Goal: Transaction & Acquisition: Purchase product/service

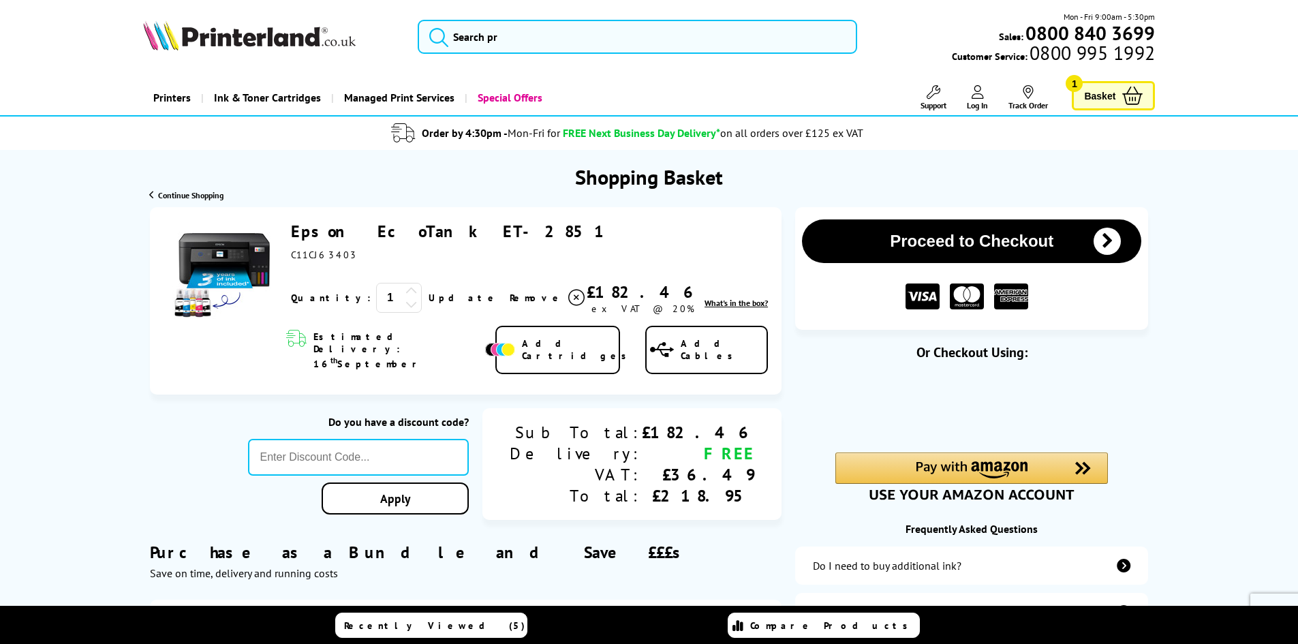
click at [331, 234] on link "Epson EcoTank ET-2851" at bounding box center [450, 231] width 319 height 21
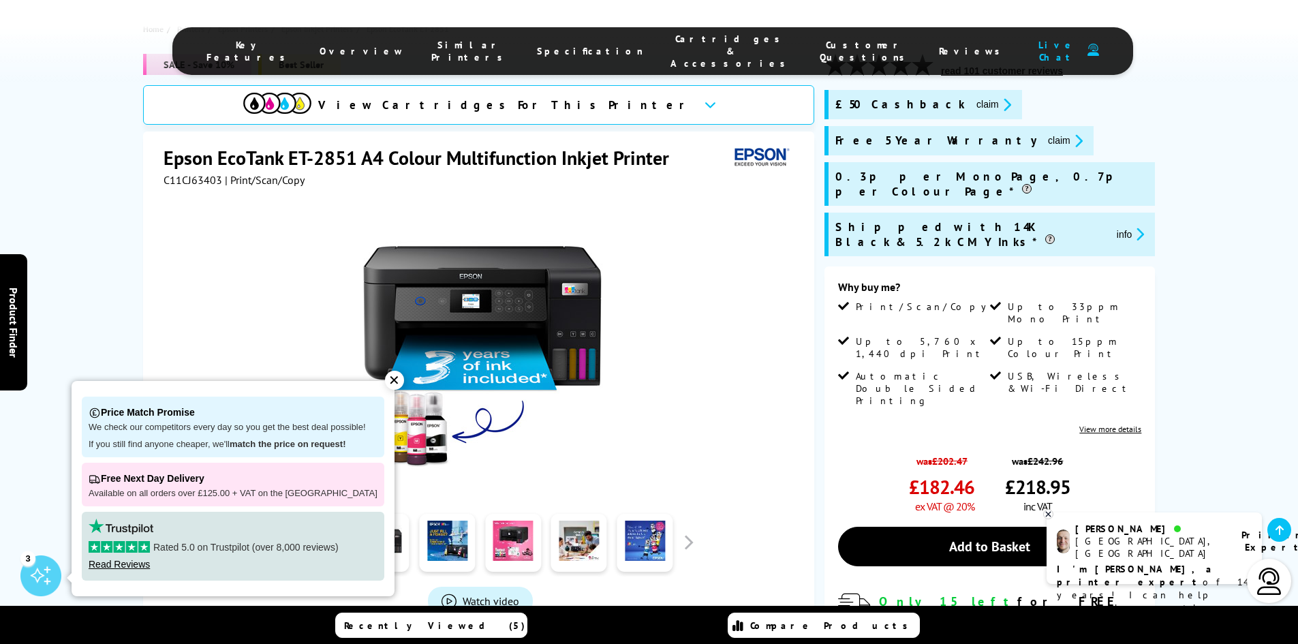
scroll to position [272, 0]
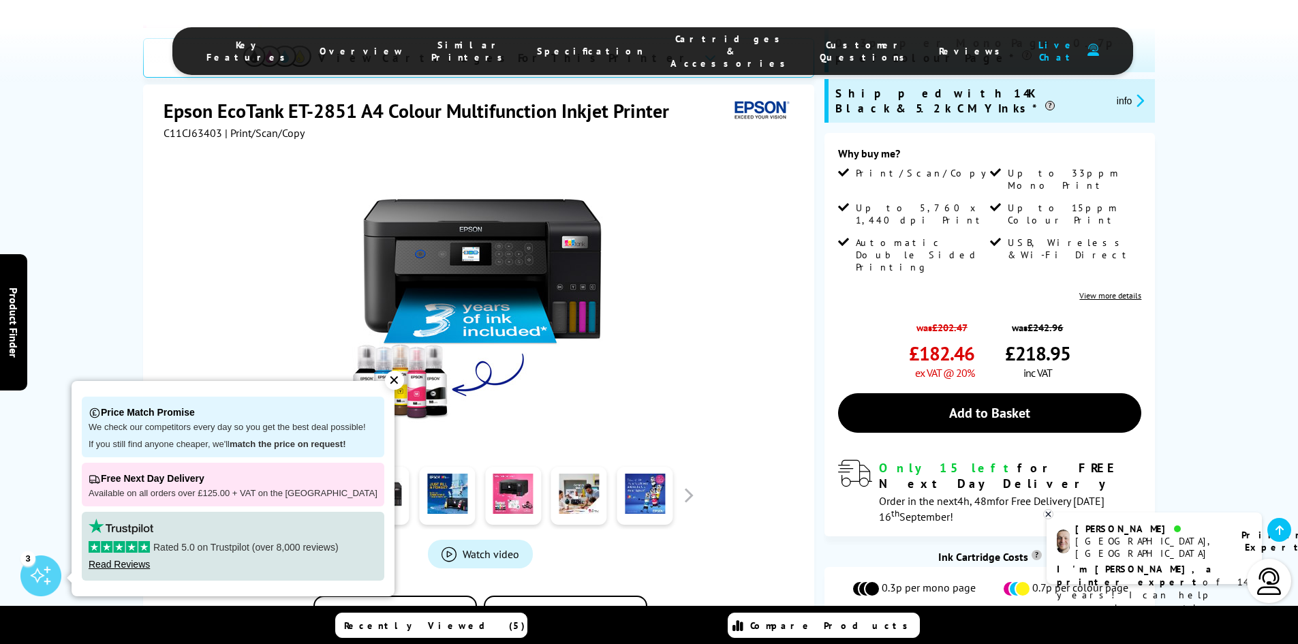
click at [385, 383] on div "✕" at bounding box center [394, 380] width 19 height 19
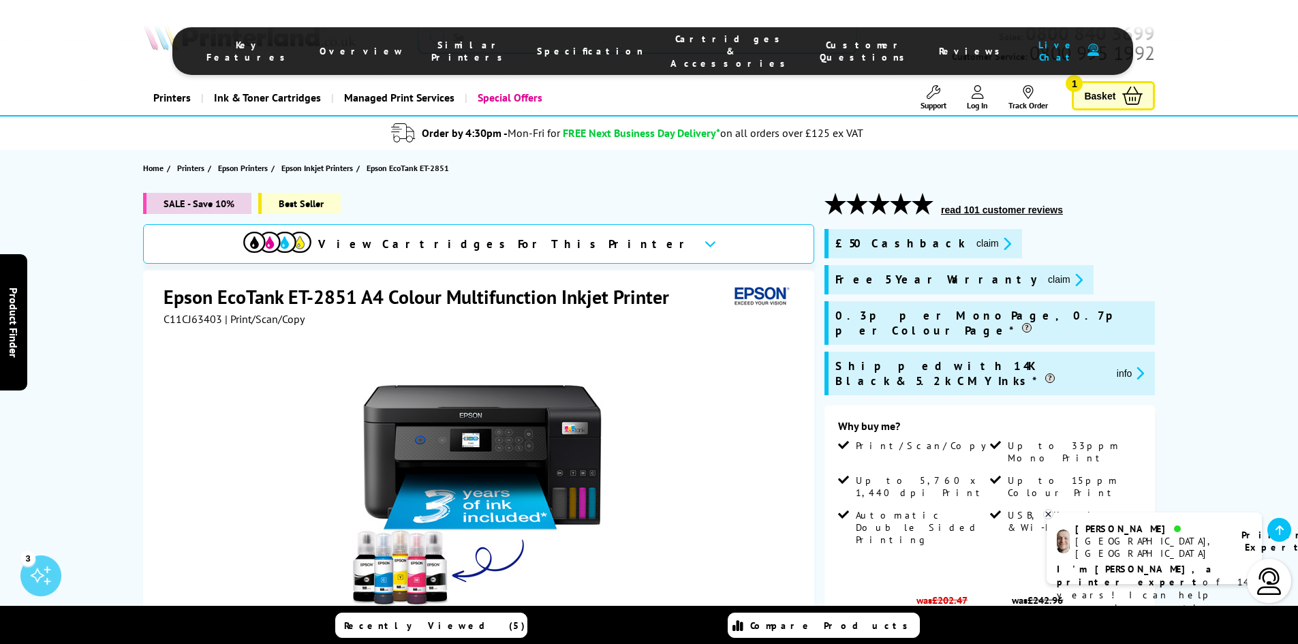
scroll to position [409, 0]
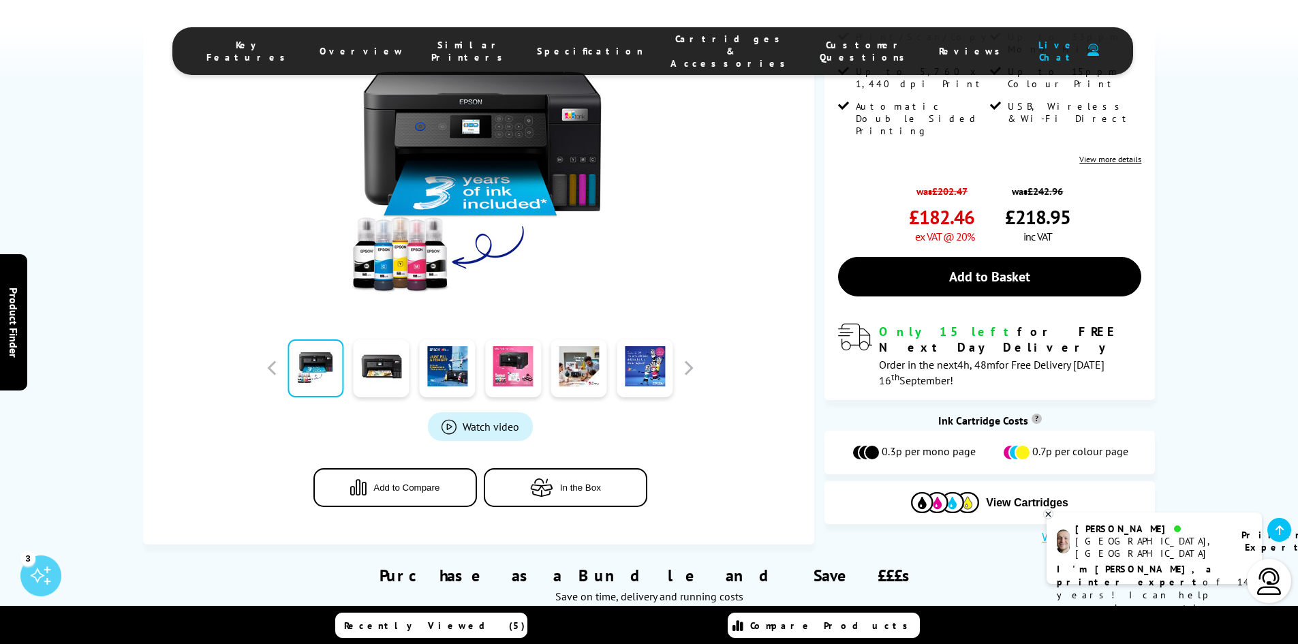
click at [451, 419] on span "Product_All_Videos" at bounding box center [448, 426] width 15 height 15
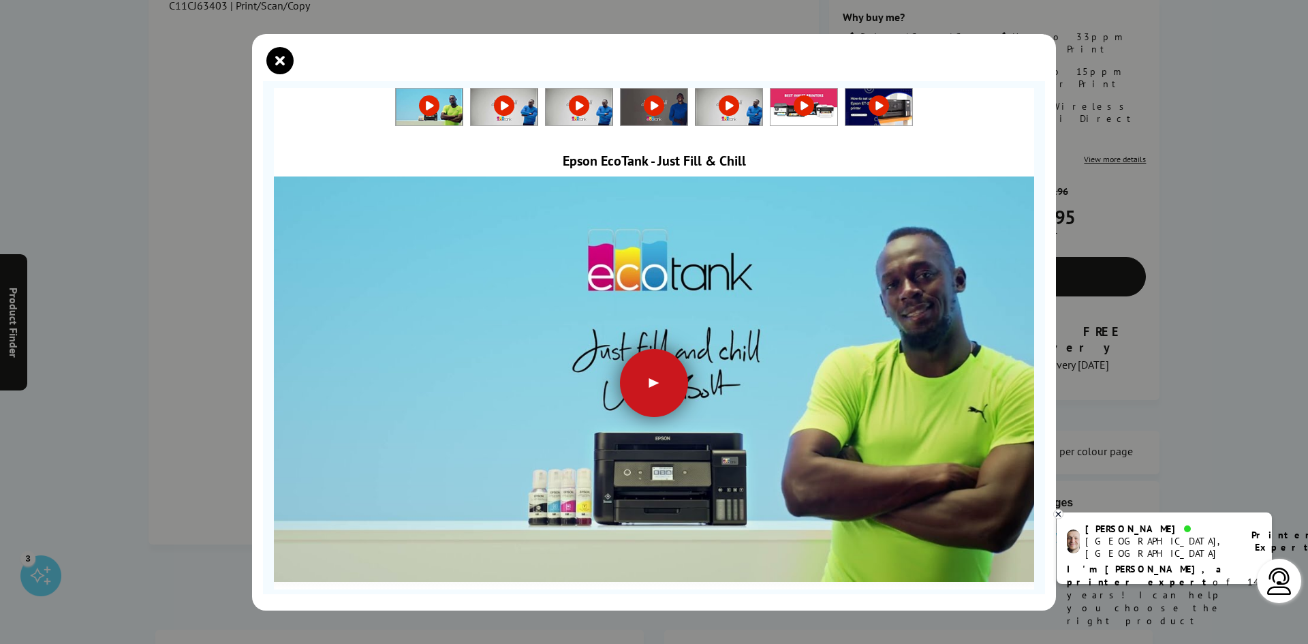
click at [666, 385] on div at bounding box center [654, 383] width 68 height 68
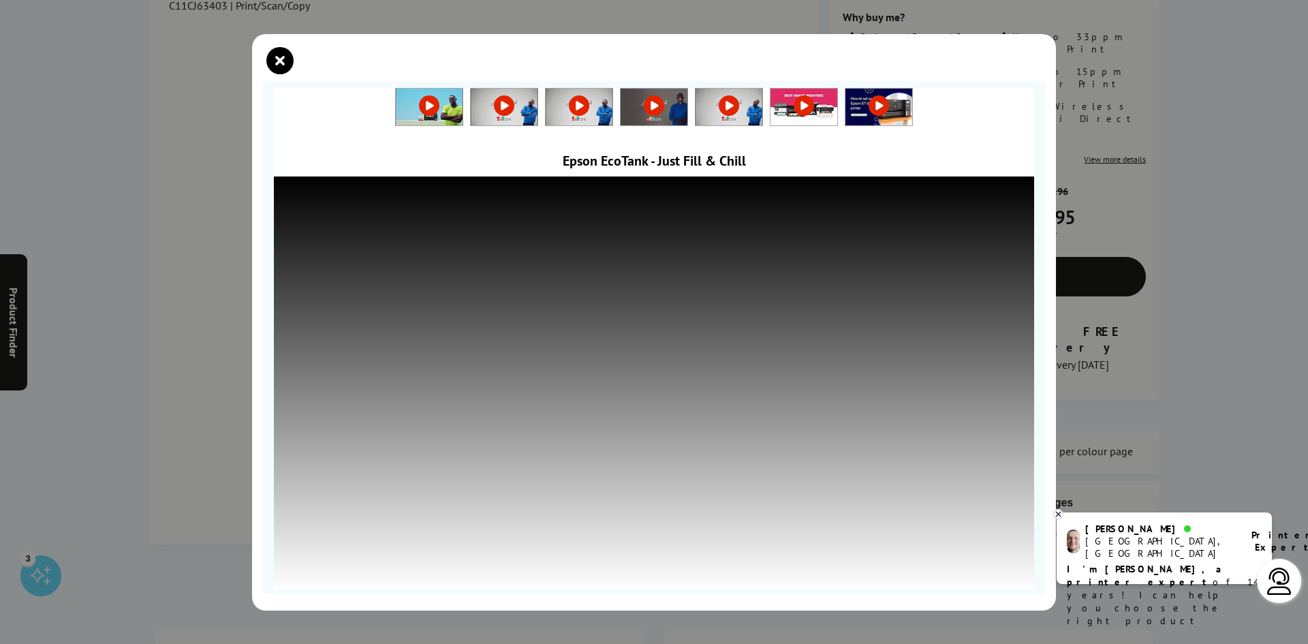
click at [877, 105] on link at bounding box center [878, 106] width 67 height 14
click at [1229, 405] on div at bounding box center [654, 322] width 1308 height 644
click at [1214, 235] on div at bounding box center [654, 322] width 1308 height 644
click at [286, 54] on icon "close modal" at bounding box center [279, 60] width 27 height 27
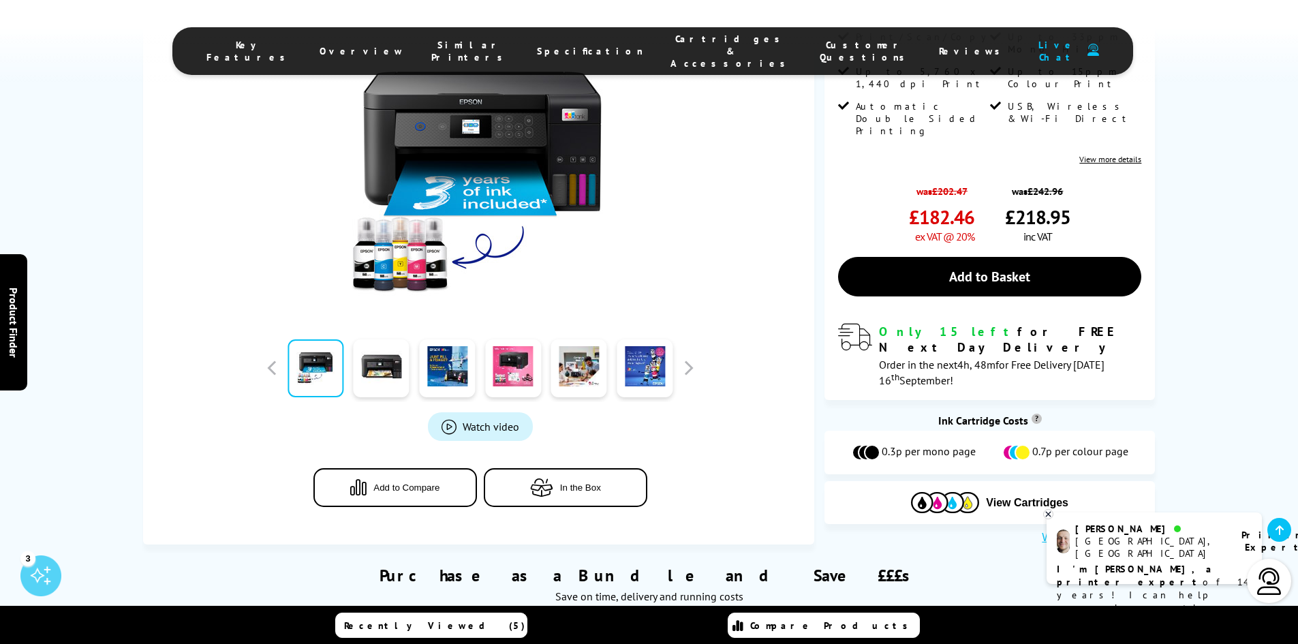
click at [595, 468] on button "In the Box" at bounding box center [565, 487] width 163 height 39
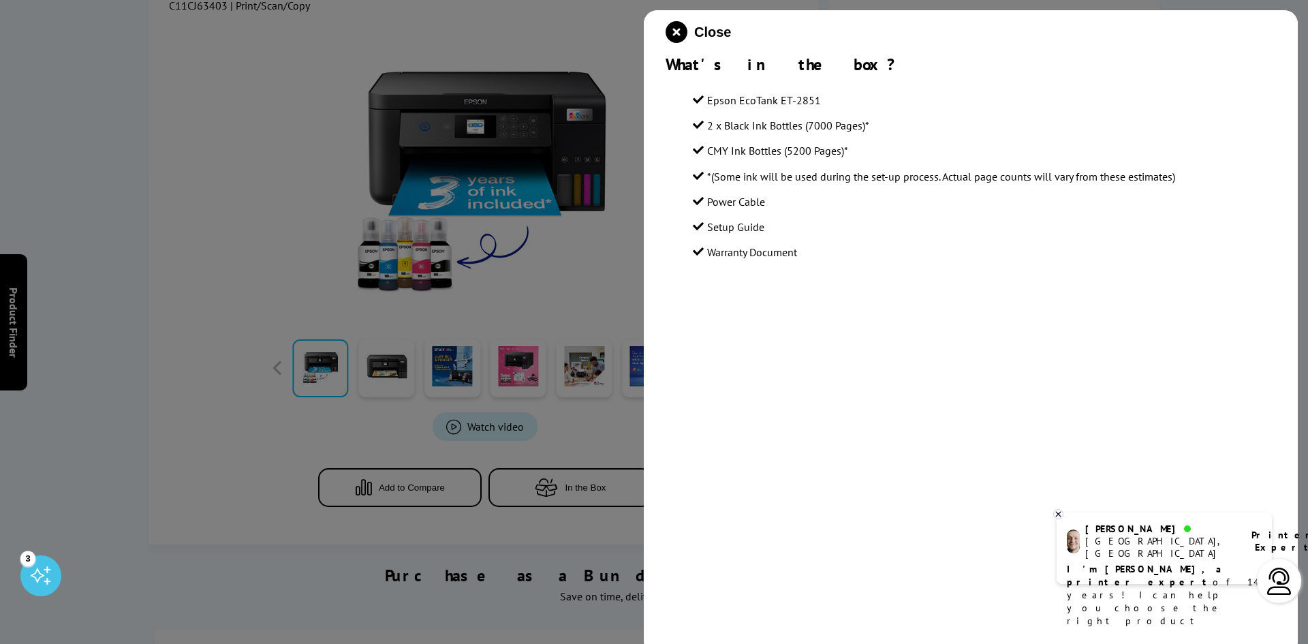
click at [245, 402] on div at bounding box center [654, 322] width 1308 height 644
click at [670, 32] on icon "close modal" at bounding box center [677, 32] width 22 height 22
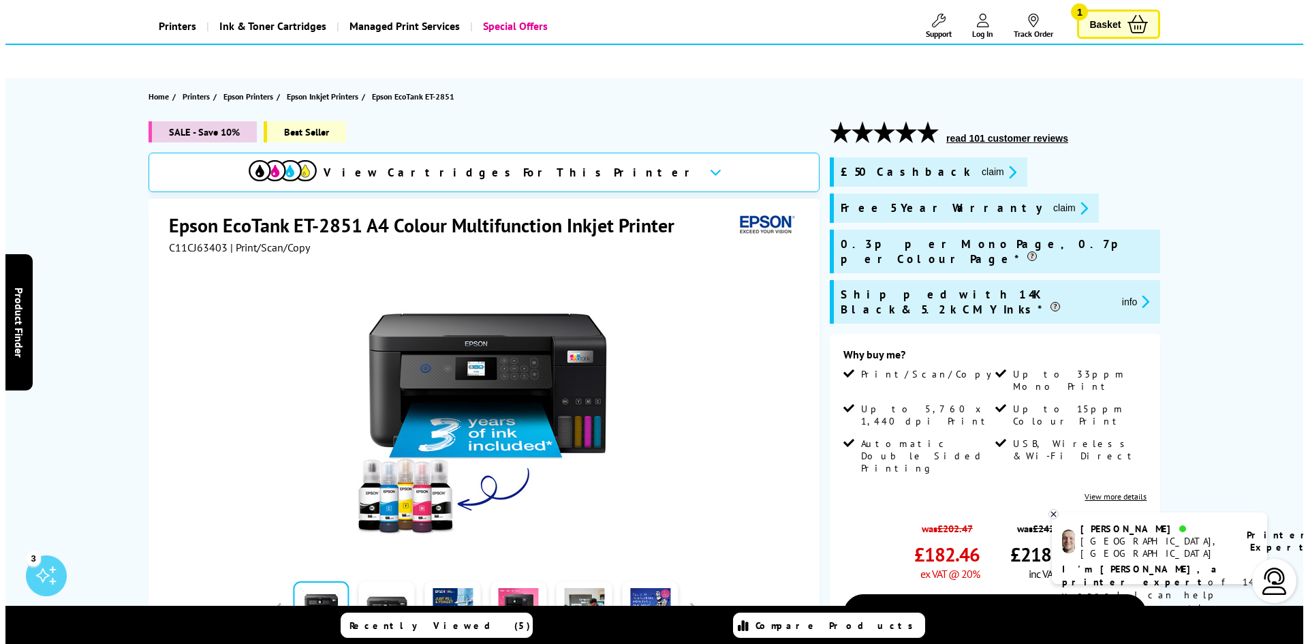
scroll to position [68, 0]
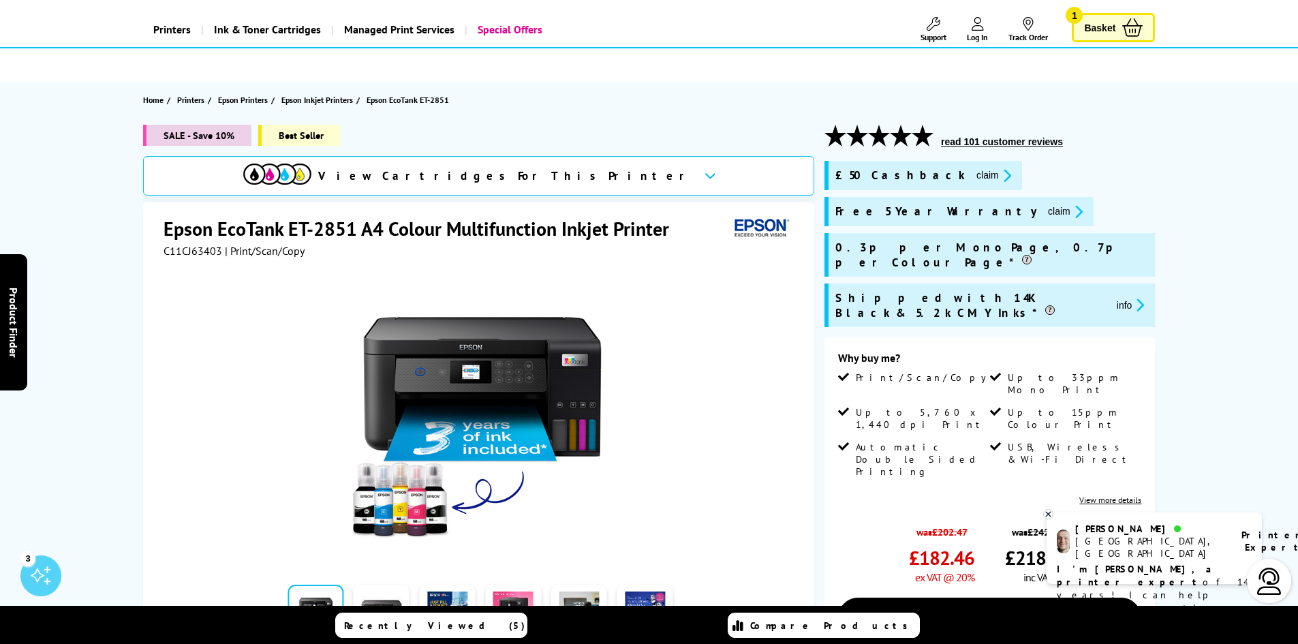
click at [1131, 298] on icon "promo-description" at bounding box center [1137, 305] width 12 height 14
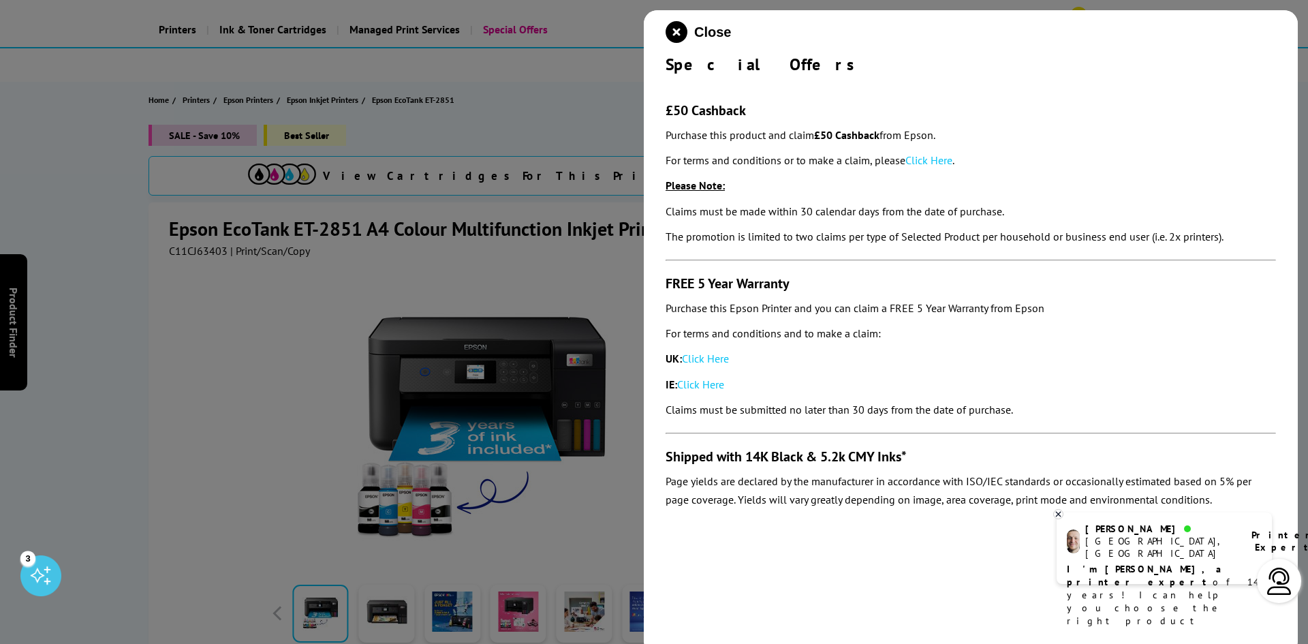
click at [220, 415] on div at bounding box center [654, 322] width 1308 height 644
